Goal: Information Seeking & Learning: Learn about a topic

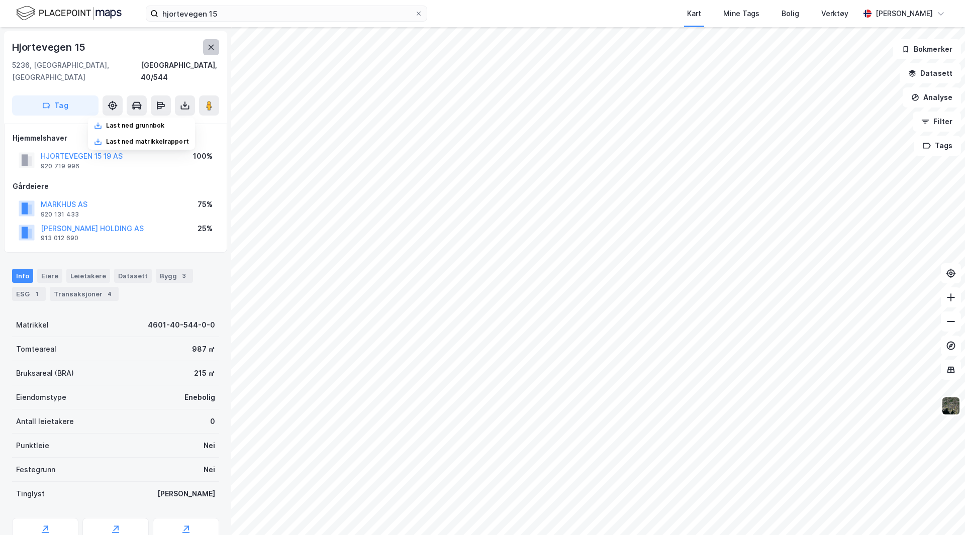
click at [209, 43] on button at bounding box center [211, 47] width 16 height 16
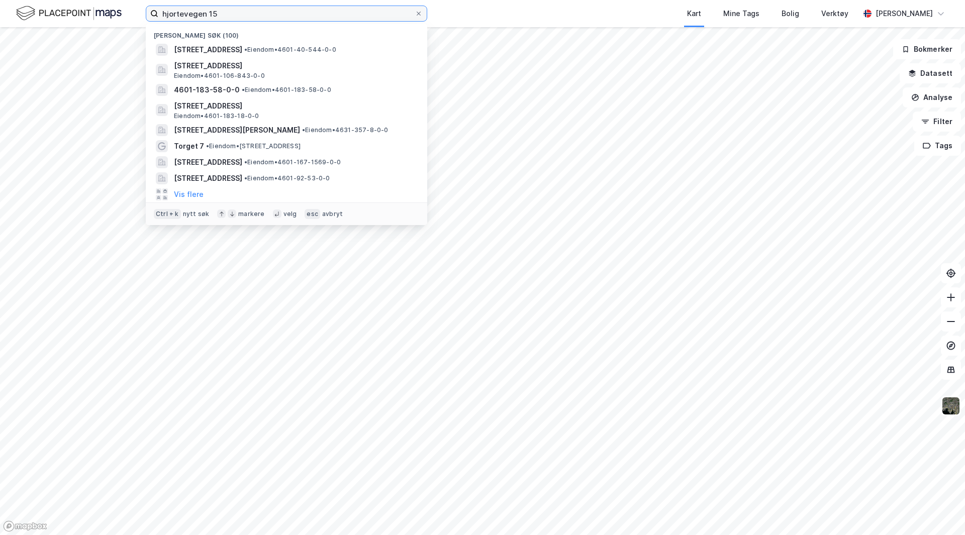
drag, startPoint x: 220, startPoint y: 17, endPoint x: 19, endPoint y: 9, distance: 201.7
click at [19, 9] on div "hjortevegen 15 Nylige søk (100) [STREET_ADDRESS] • Eiendom • 4601-40-544-0-0 Gr…" at bounding box center [482, 13] width 965 height 27
paste input "J. L. [STREET_ADDRESS]"
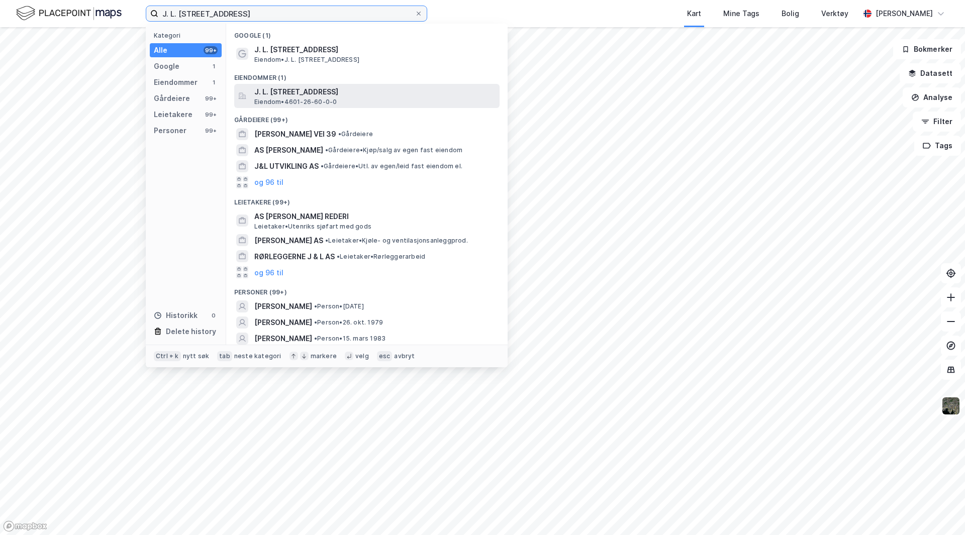
type input "J. L. [STREET_ADDRESS]"
click at [285, 87] on span "J. L. [STREET_ADDRESS]" at bounding box center [374, 92] width 241 height 12
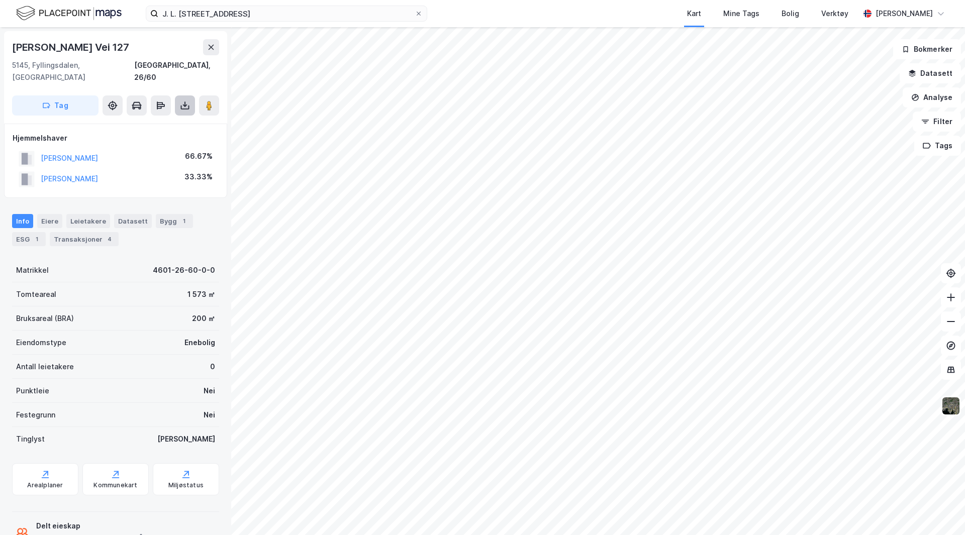
click at [186, 105] on icon at bounding box center [185, 106] width 4 height 3
click at [141, 122] on div "Last ned grunnbok" at bounding box center [135, 126] width 58 height 8
click at [216, 45] on button at bounding box center [211, 47] width 16 height 16
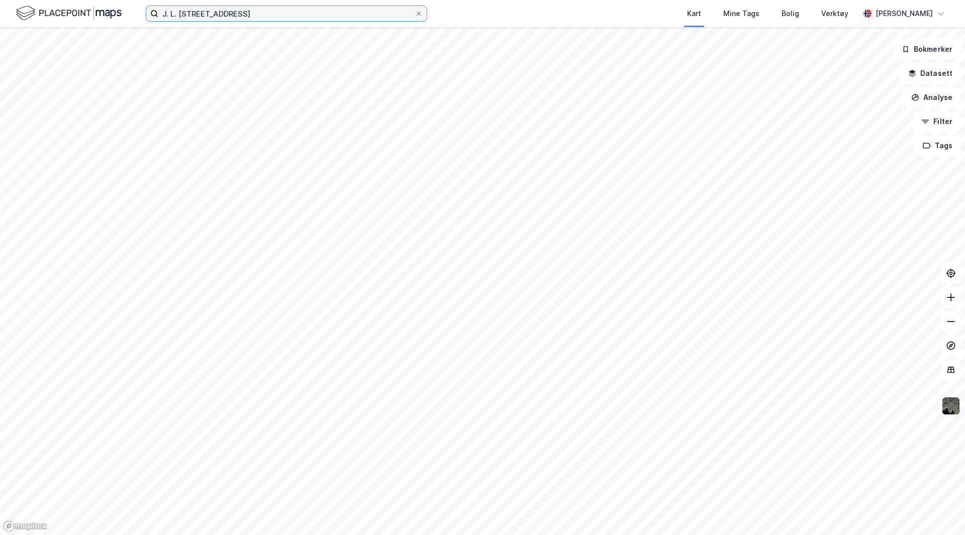
click at [276, 13] on input "J. L. [STREET_ADDRESS]" at bounding box center [286, 13] width 256 height 15
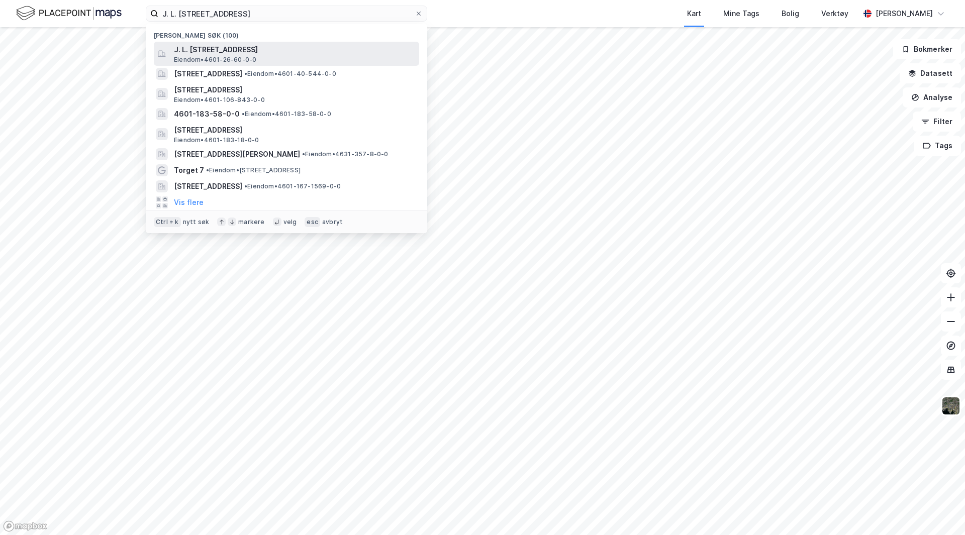
click at [263, 51] on span "J. L. [STREET_ADDRESS]" at bounding box center [294, 50] width 241 height 12
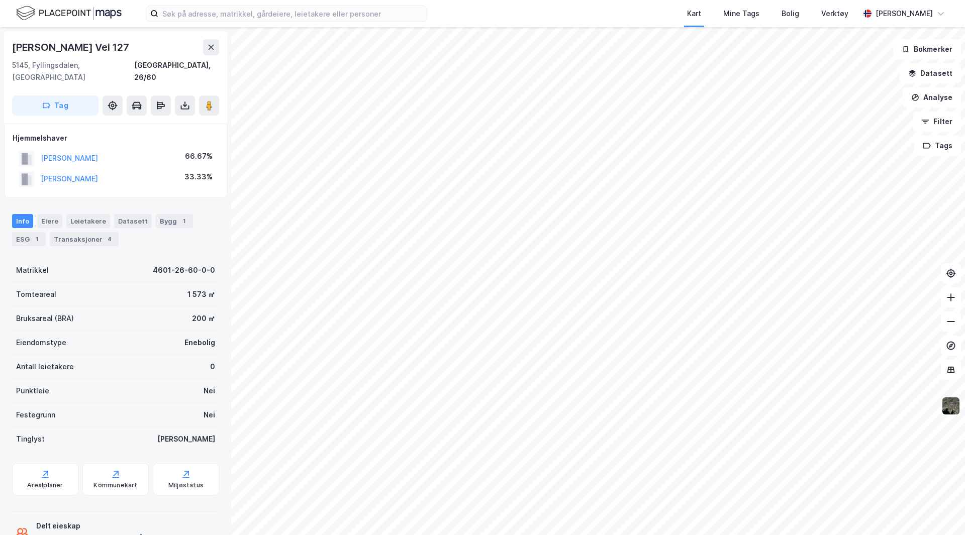
click at [676, 0] on html "Kart Mine Tags Bolig Verktøy Torkjel Valland J. L. Mowinckels Vei 127 5145, Fyl…" at bounding box center [482, 267] width 965 height 535
click at [646, 0] on html "Kart Mine Tags Bolig Verktøy Torkjel Valland J. L. Mowinckels Vei 127 5145, Fyl…" at bounding box center [482, 267] width 965 height 535
